Goal: Use online tool/utility: Utilize a website feature to perform a specific function

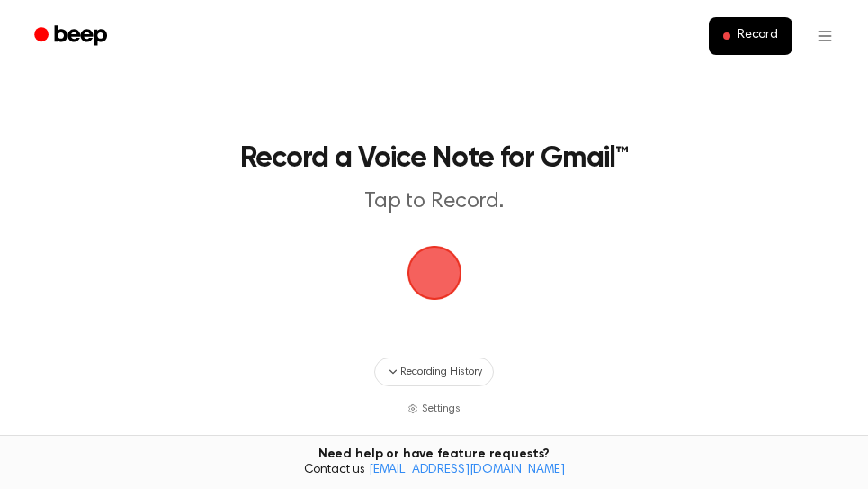
click at [435, 276] on span "button" at bounding box center [434, 272] width 50 height 50
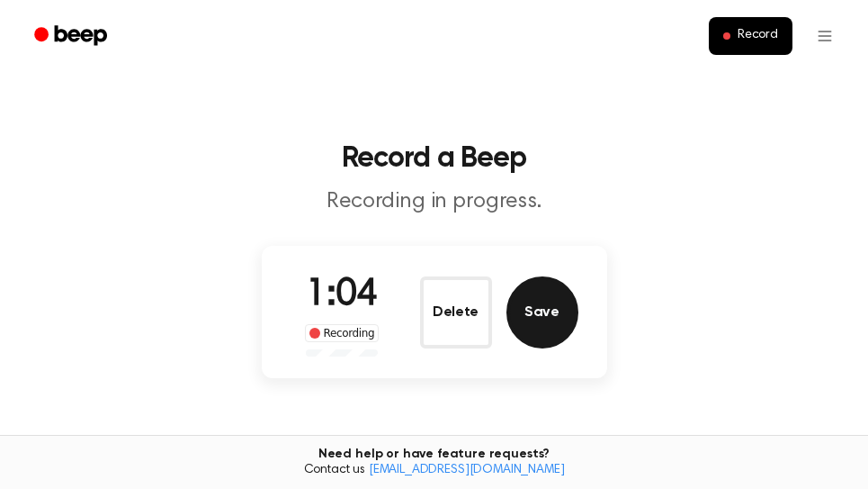
click at [568, 302] on button "Save" at bounding box center [543, 312] width 72 height 72
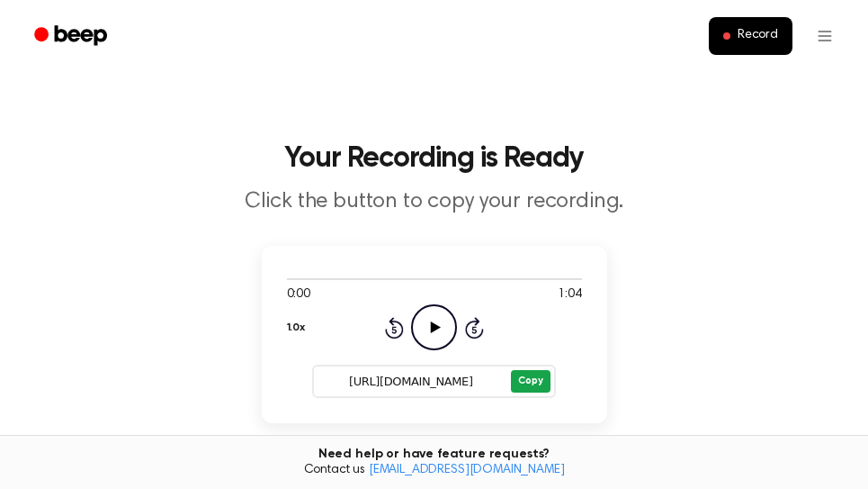
click at [546, 383] on button "Copy" at bounding box center [530, 381] width 39 height 22
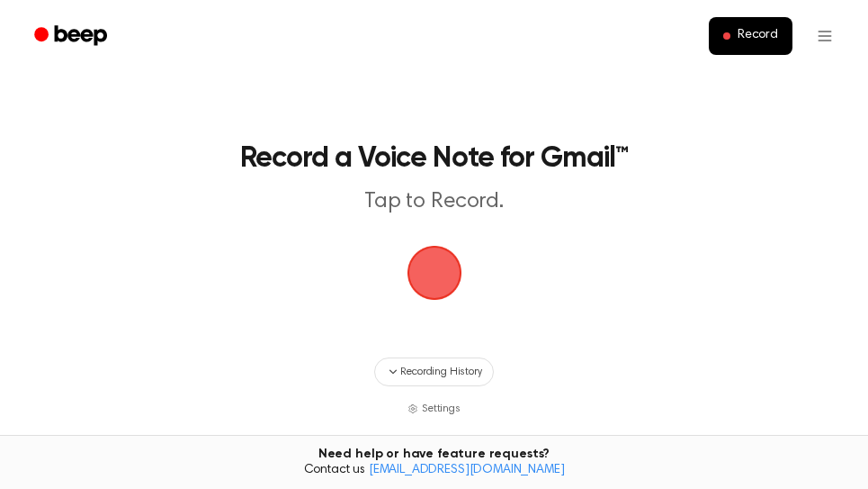
click at [440, 275] on span "button" at bounding box center [434, 272] width 50 height 50
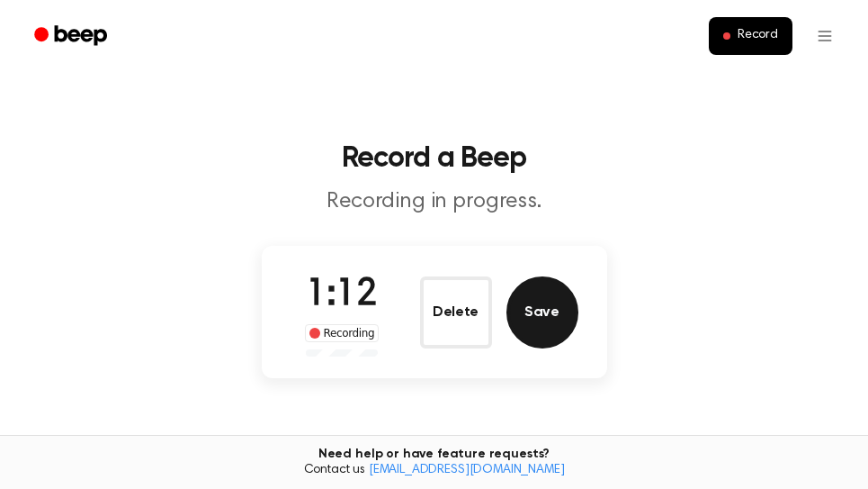
click at [546, 297] on button "Save" at bounding box center [543, 312] width 72 height 72
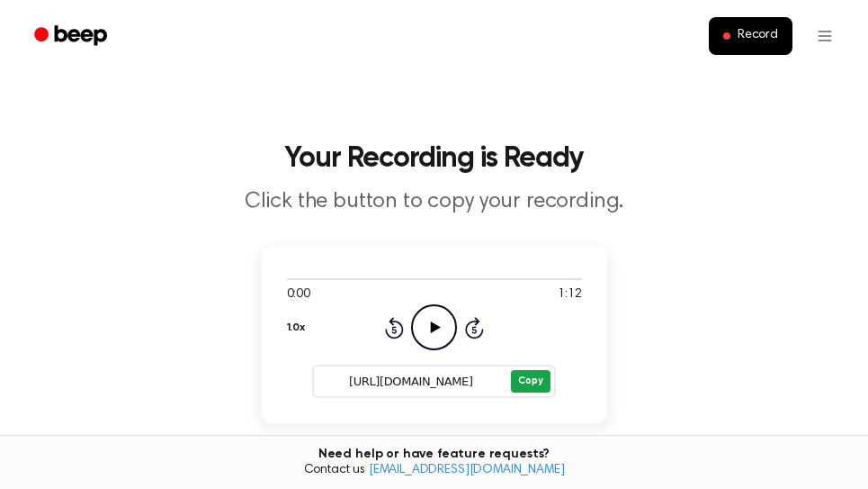
click at [527, 385] on button "Copy" at bounding box center [530, 381] width 39 height 22
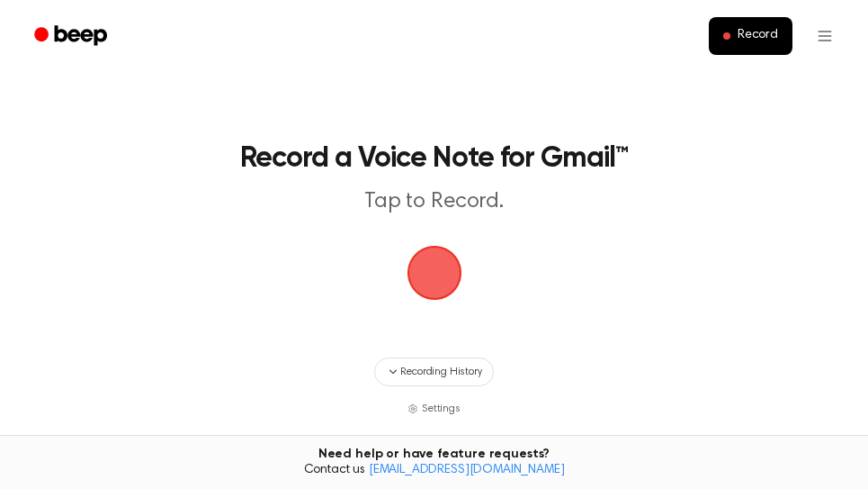
drag, startPoint x: 441, startPoint y: 272, endPoint x: 568, endPoint y: 143, distance: 180.7
click at [442, 271] on span "button" at bounding box center [434, 272] width 50 height 50
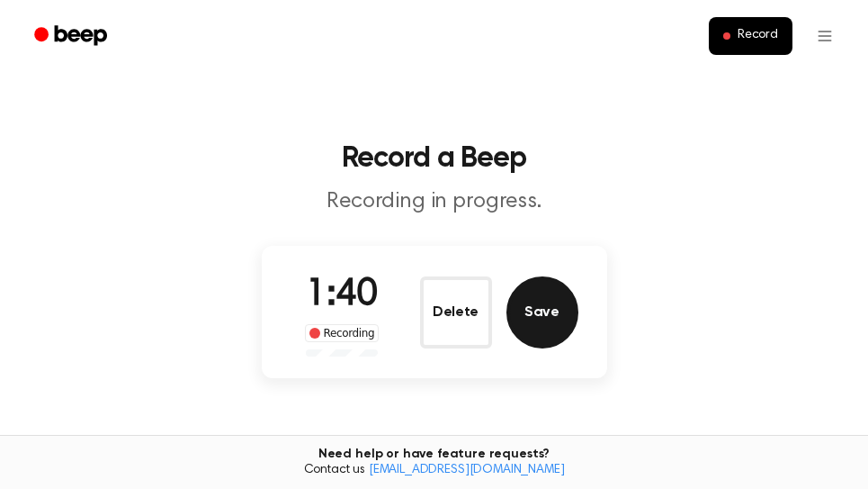
click at [563, 301] on button "Save" at bounding box center [543, 312] width 72 height 72
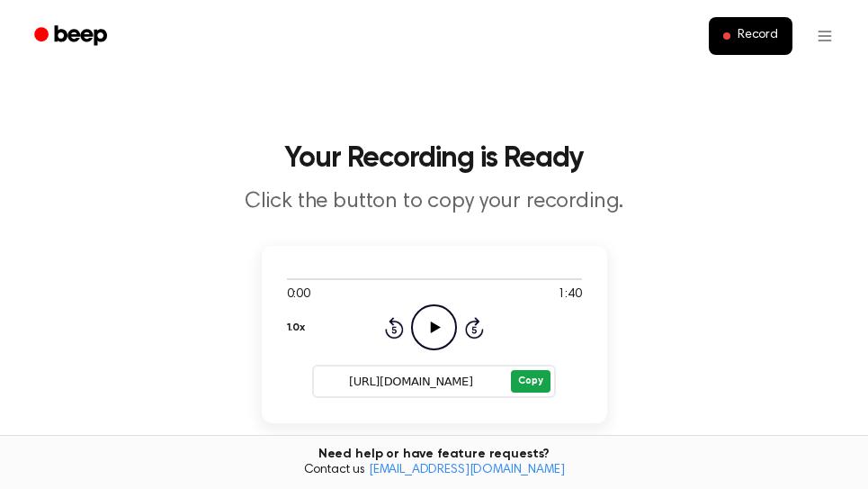
click at [535, 377] on button "Copy" at bounding box center [530, 381] width 39 height 22
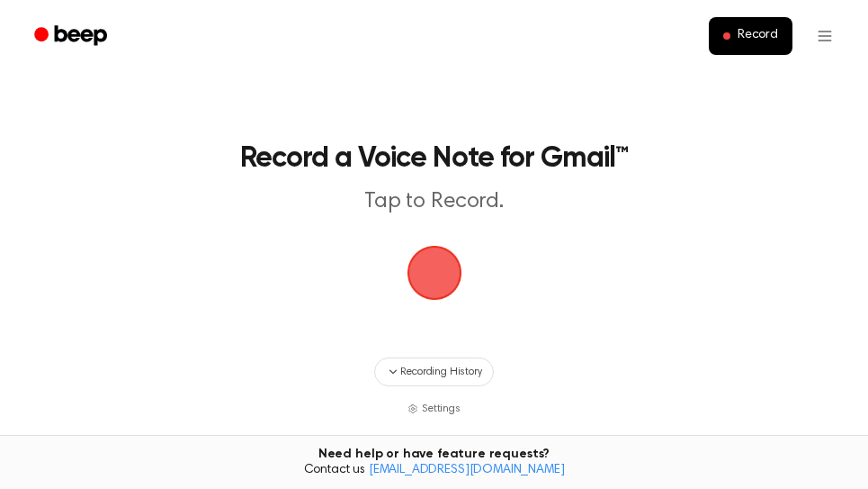
click at [431, 274] on span "button" at bounding box center [434, 272] width 50 height 50
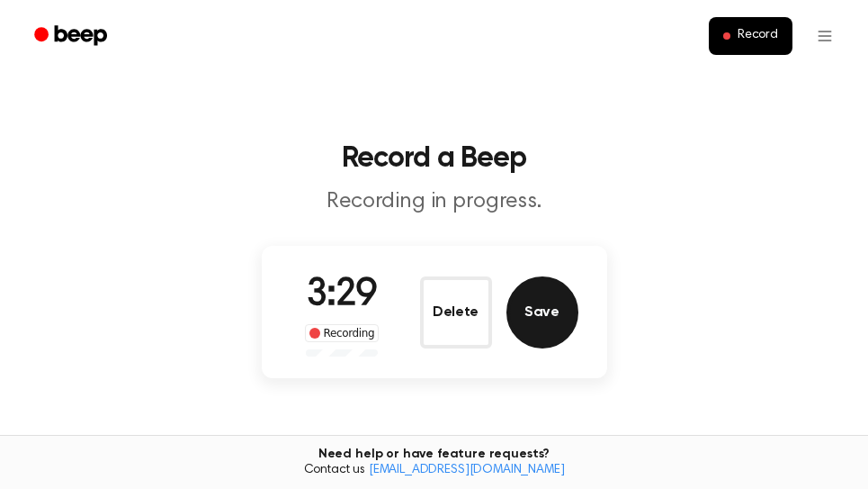
click at [550, 313] on button "Save" at bounding box center [543, 312] width 72 height 72
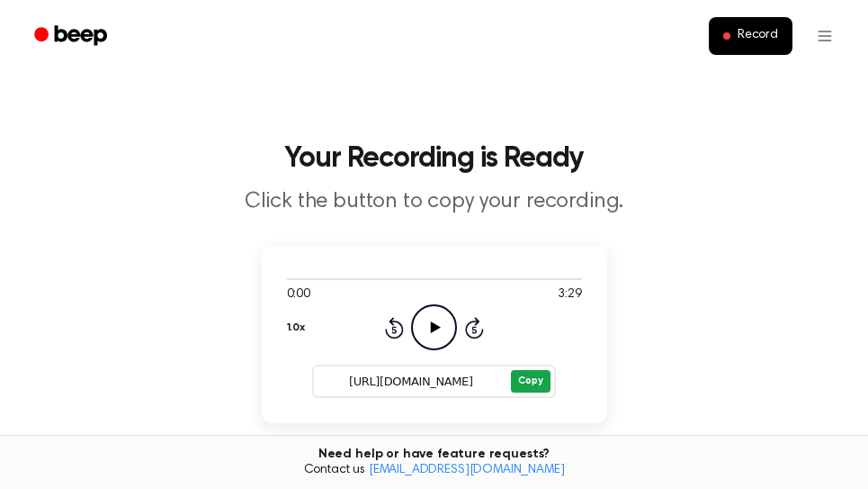
click at [532, 382] on button "Copy" at bounding box center [530, 381] width 39 height 22
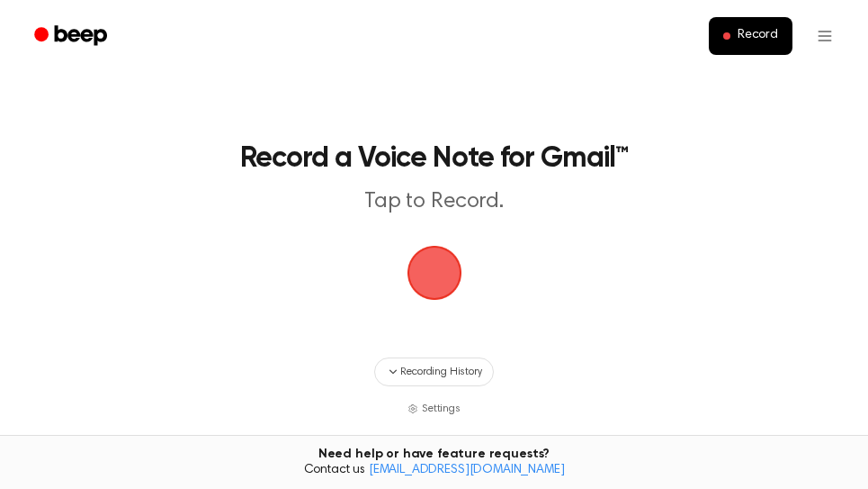
click at [439, 272] on span "button" at bounding box center [434, 272] width 50 height 50
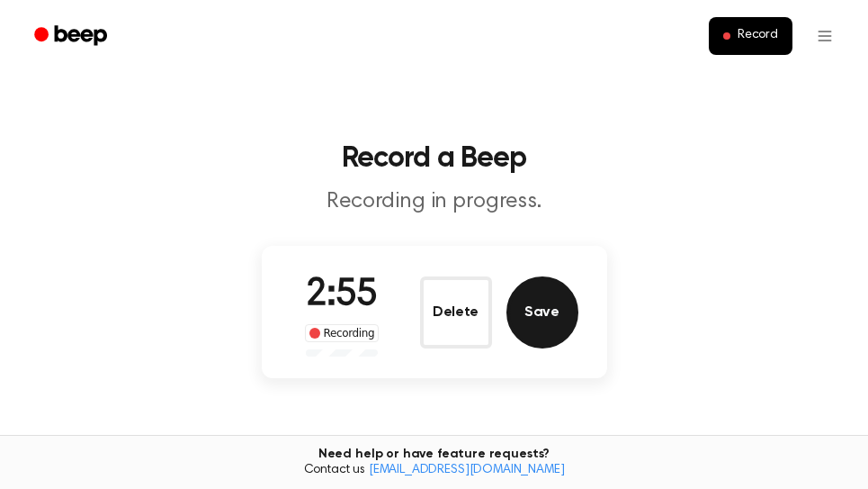
click at [563, 321] on button "Save" at bounding box center [543, 312] width 72 height 72
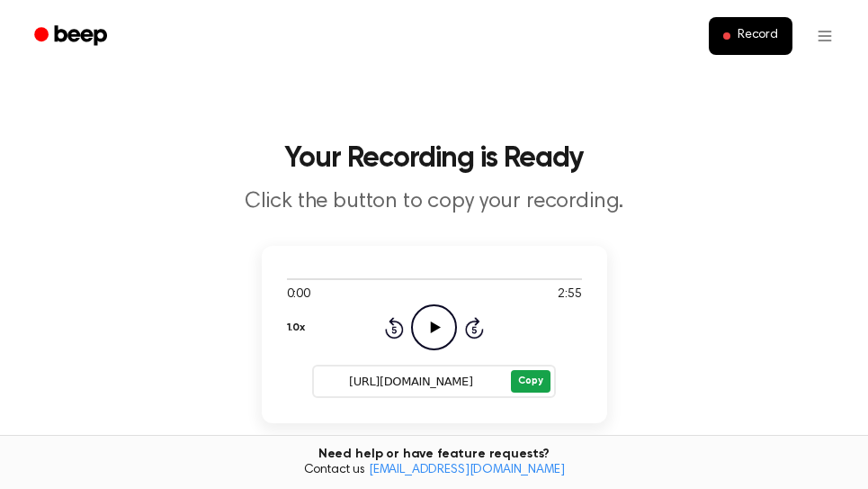
click at [544, 377] on button "Copy" at bounding box center [530, 381] width 39 height 22
